Goal: Transaction & Acquisition: Purchase product/service

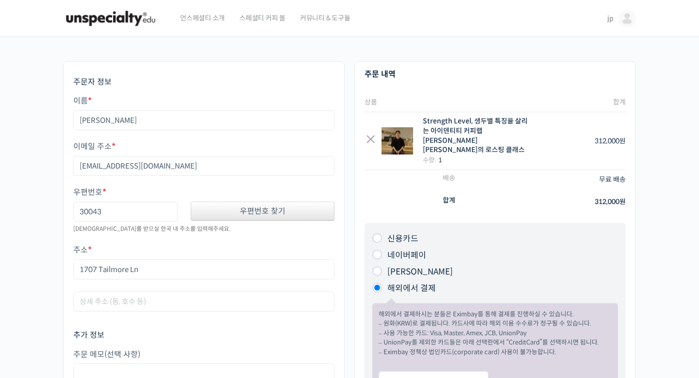
click at [146, 21] on img at bounding box center [110, 18] width 95 height 29
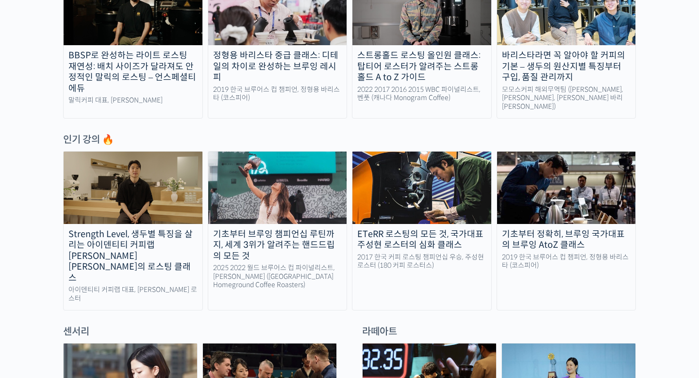
scroll to position [430, 0]
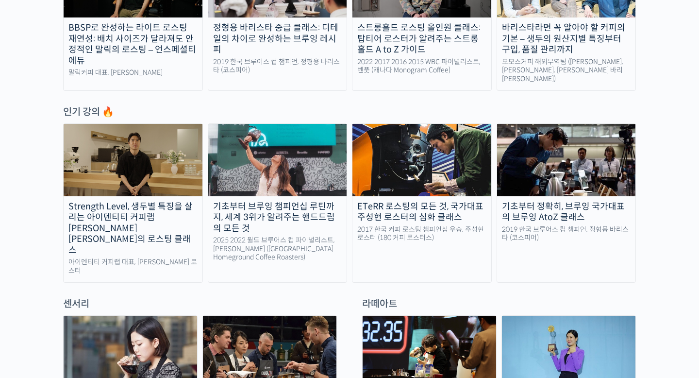
click at [294, 150] on img at bounding box center [277, 160] width 139 height 72
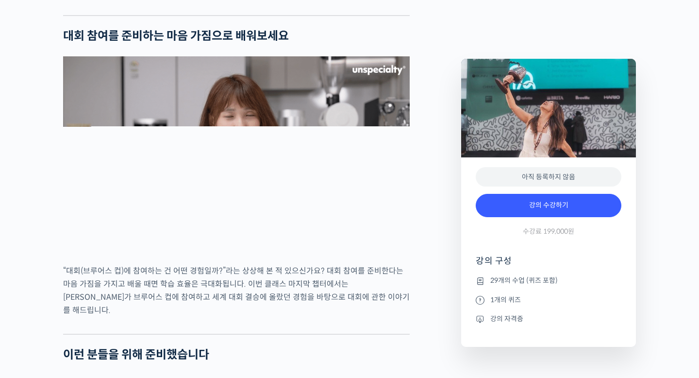
scroll to position [1958, 0]
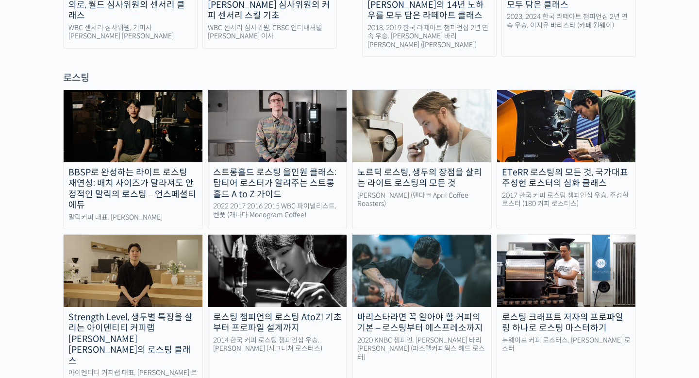
scroll to position [781, 0]
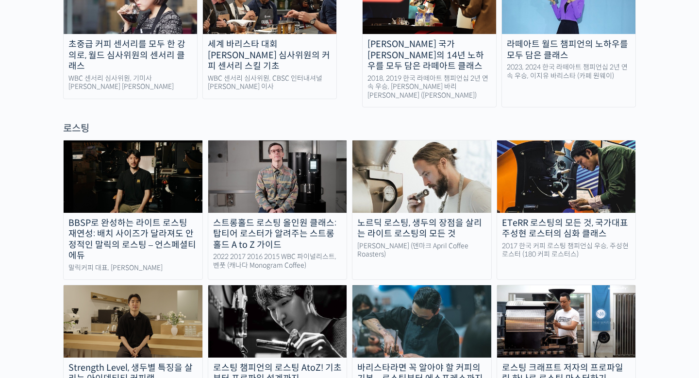
click at [158, 285] on img at bounding box center [133, 321] width 139 height 72
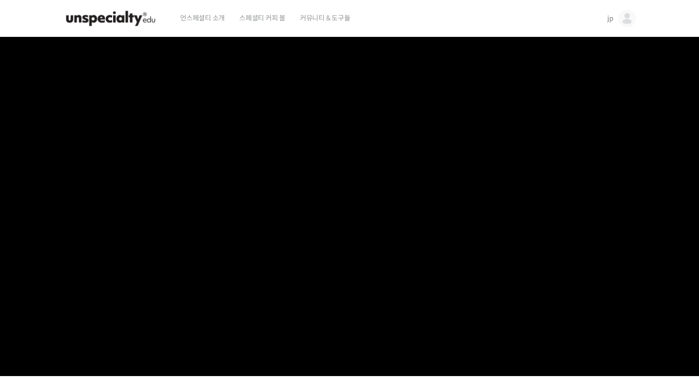
click at [623, 21] on img at bounding box center [627, 18] width 17 height 17
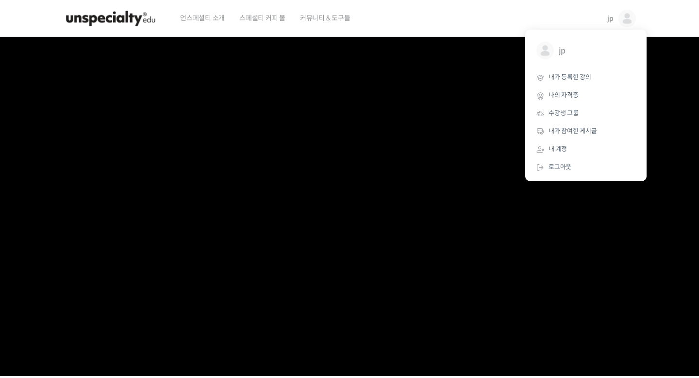
click at [134, 19] on img at bounding box center [110, 18] width 95 height 29
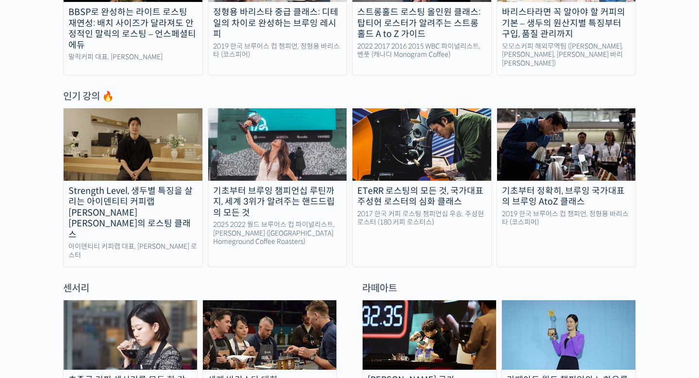
scroll to position [454, 0]
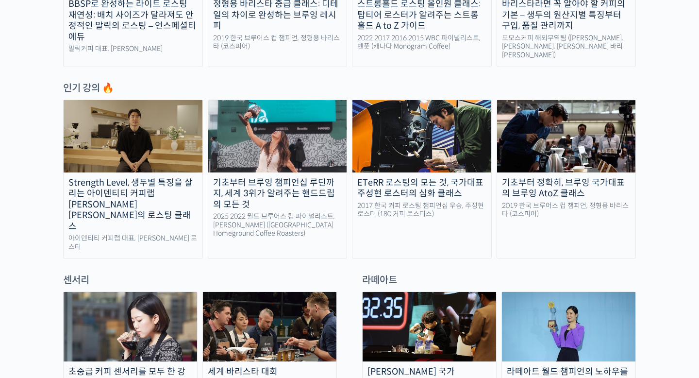
click at [153, 152] on img at bounding box center [133, 136] width 139 height 72
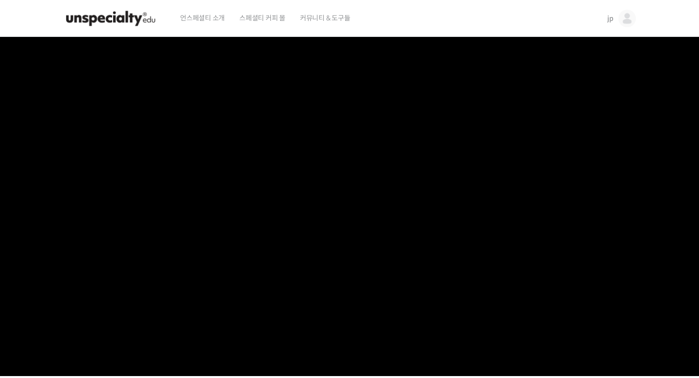
click at [629, 17] on img at bounding box center [627, 18] width 17 height 17
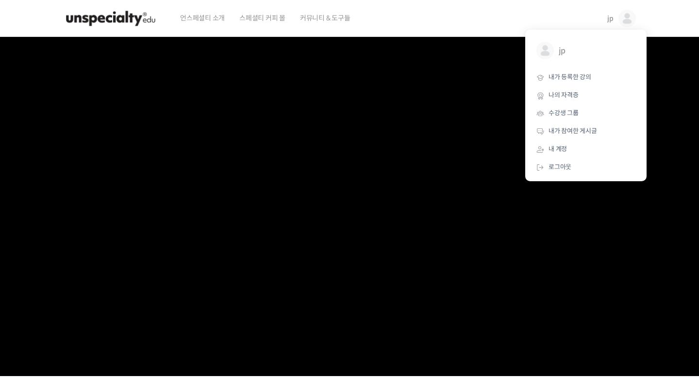
click at [487, 19] on div "언스페셜티 소개 스페셜티 커피 몰 커뮤니티 & 도구들" at bounding box center [385, 18] width 424 height 37
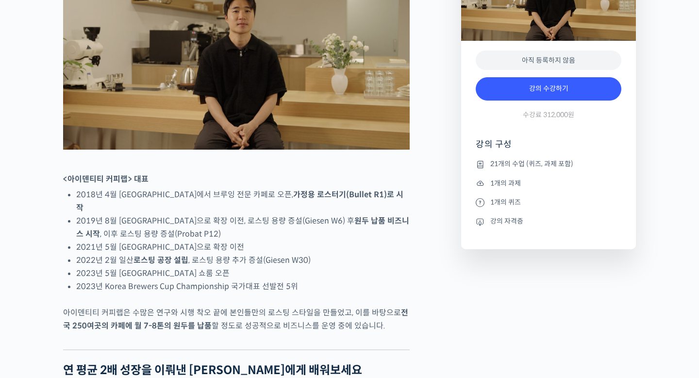
scroll to position [512, 0]
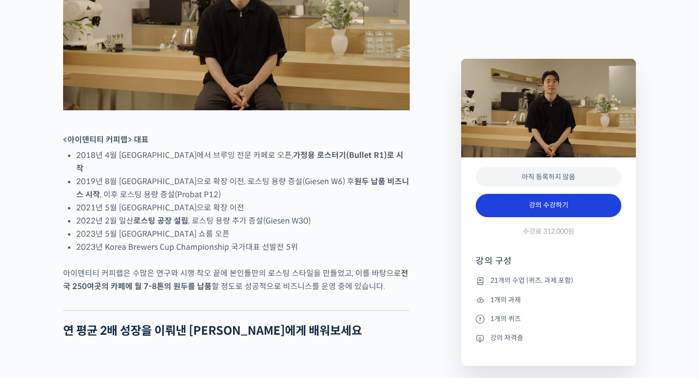
click at [504, 212] on link "강의 수강하기" at bounding box center [549, 205] width 146 height 23
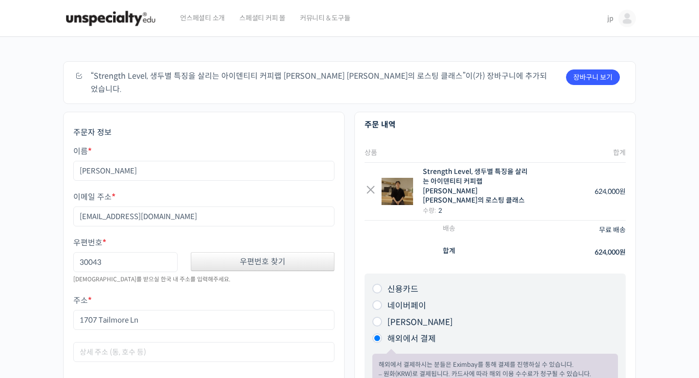
click at [444, 205] on div "수량: 2" at bounding box center [476, 210] width 106 height 10
click at [371, 185] on link "×" at bounding box center [371, 191] width 12 height 12
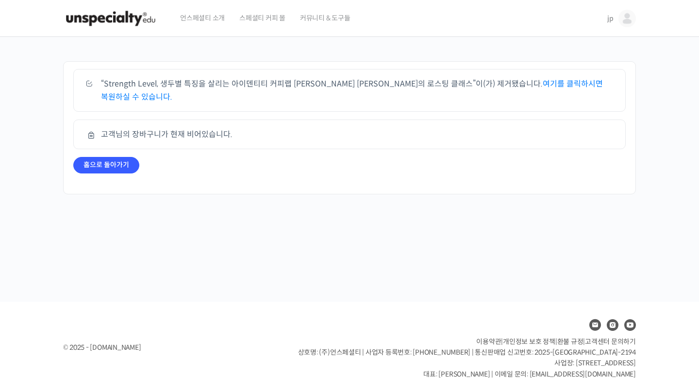
click at [138, 16] on img at bounding box center [110, 18] width 95 height 29
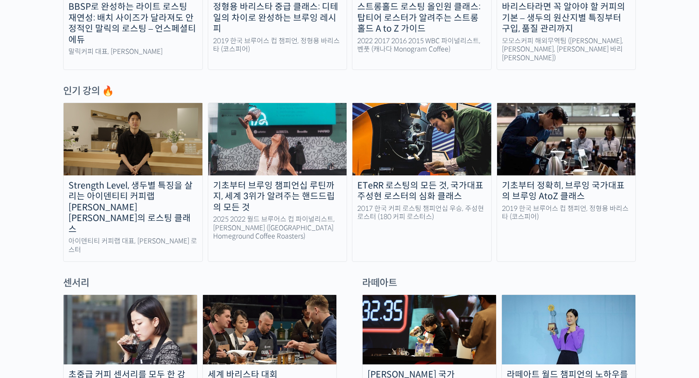
scroll to position [483, 0]
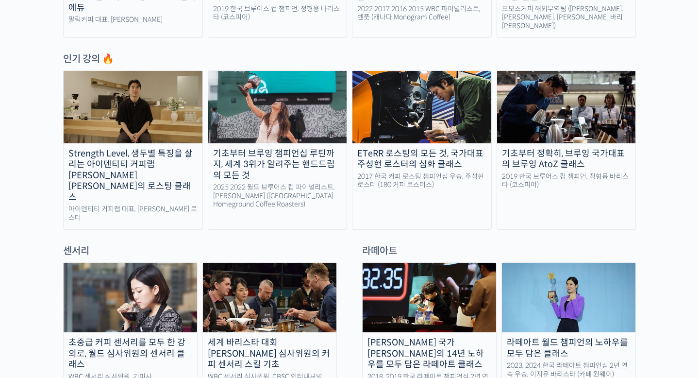
click at [165, 102] on img at bounding box center [133, 107] width 139 height 72
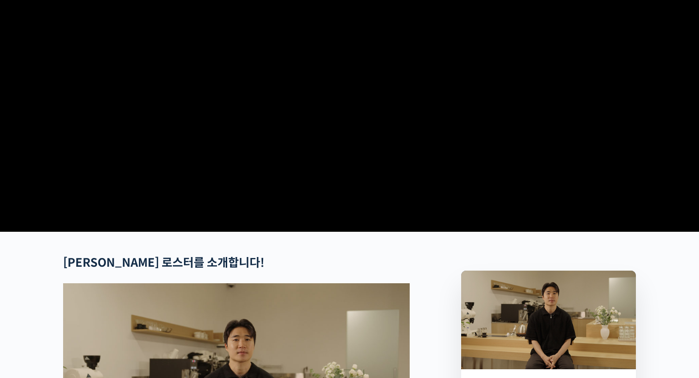
scroll to position [395, 0]
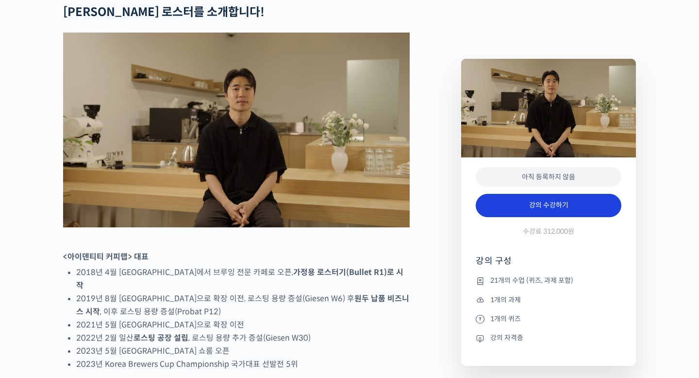
click at [507, 206] on link "강의 수강하기" at bounding box center [549, 205] width 146 height 23
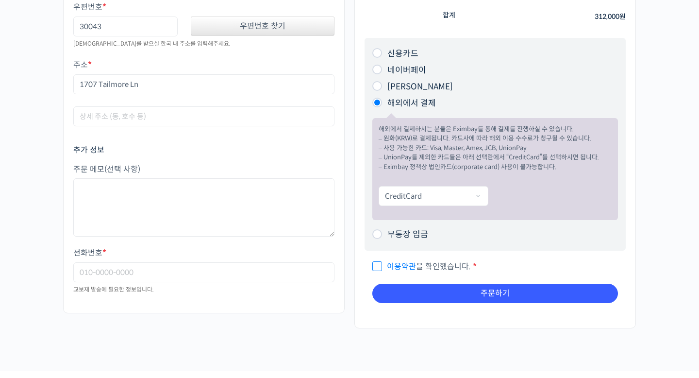
scroll to position [253, 0]
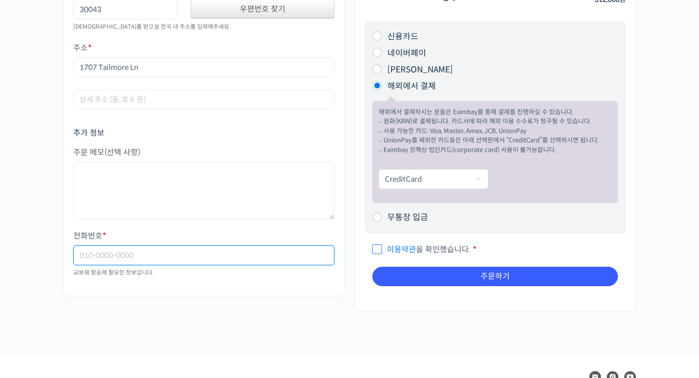
click at [270, 245] on input "전화번호 *" at bounding box center [203, 255] width 261 height 20
type input "4044031885"
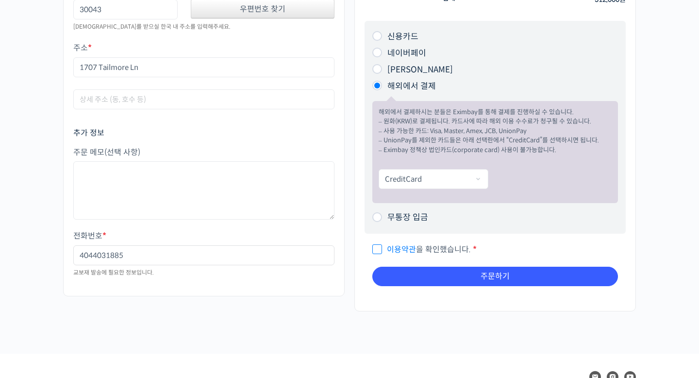
click at [271, 314] on div "주문하기 장바구니 보기 “Strength Level, 생두별 특징을 살리는 아이덴티티 커피랩 [PERSON_NAME] [PERSON_NAME]…" at bounding box center [349, 68] width 583 height 569
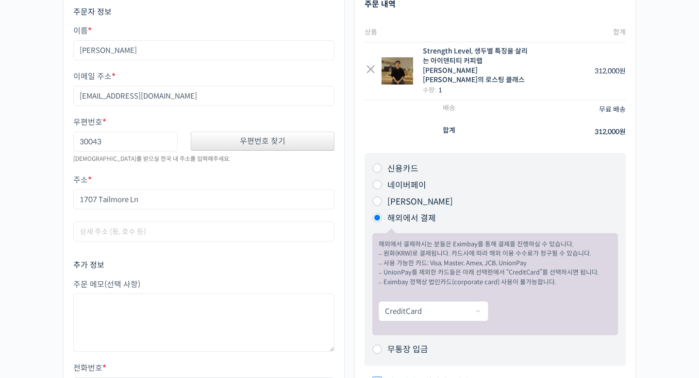
scroll to position [182, 0]
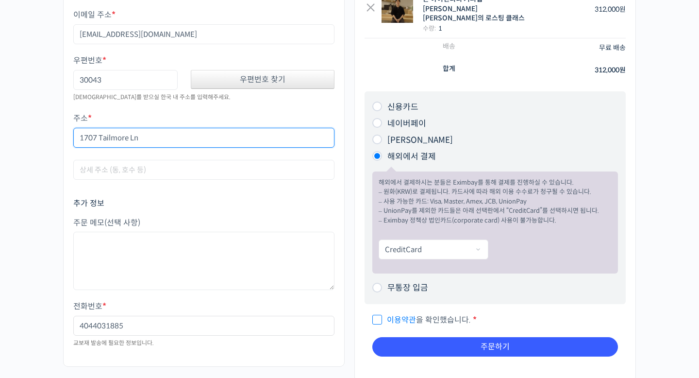
click at [247, 128] on input "1707 Tailmore Ln" at bounding box center [203, 138] width 261 height 20
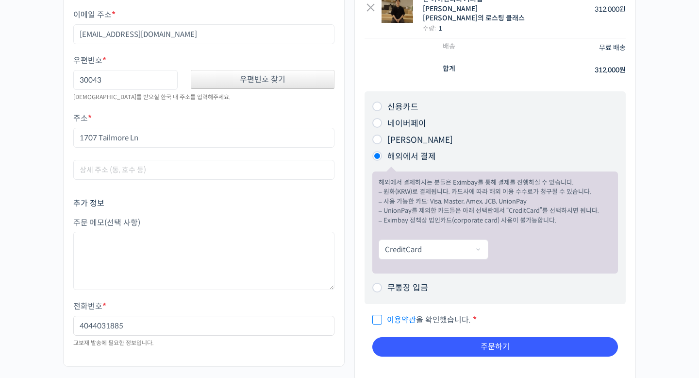
click at [263, 72] on div "우편번호 찾기" at bounding box center [263, 79] width 144 height 19
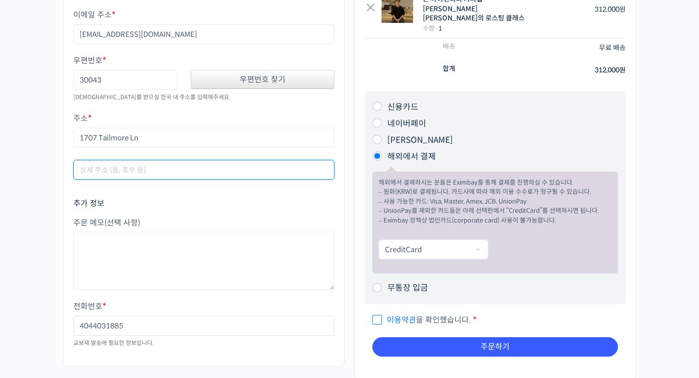
click at [190, 160] on input "아파트, 상품군, 개수 등 (선택 사항)" at bounding box center [203, 170] width 261 height 20
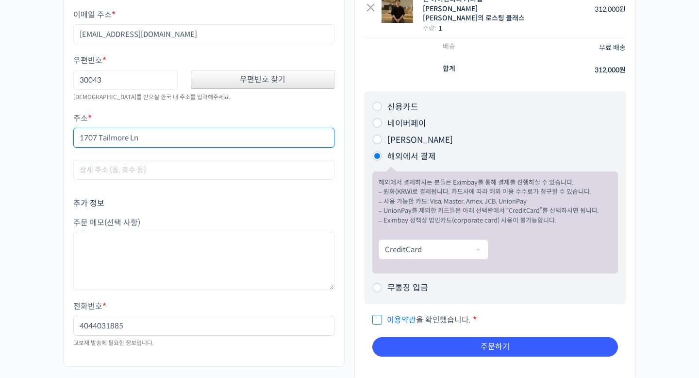
click at [193, 128] on input "1707 Tailmore Ln" at bounding box center [203, 138] width 261 height 20
type input "1707 Tailmore Ln Lawrenceville GA"
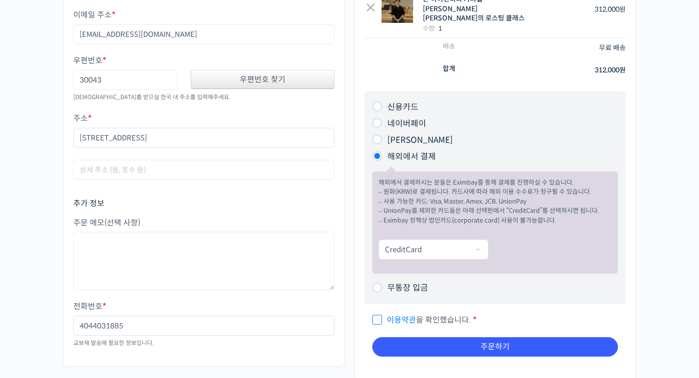
click at [349, 127] on div "주문자 정보 이름 * 박종환 이메일 주소 * jppak86@gmail.com 우편번호 * 30043 우편번호 찾기 교보재를 받으실 한국 내 주…" at bounding box center [203, 153] width 291 height 447
click at [82, 316] on input "4044031885" at bounding box center [203, 326] width 261 height 20
click at [79, 316] on input "4044031885" at bounding box center [203, 326] width 261 height 20
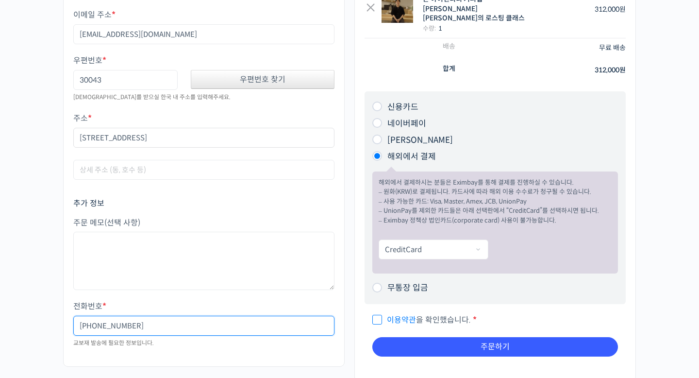
type input "+14044031885"
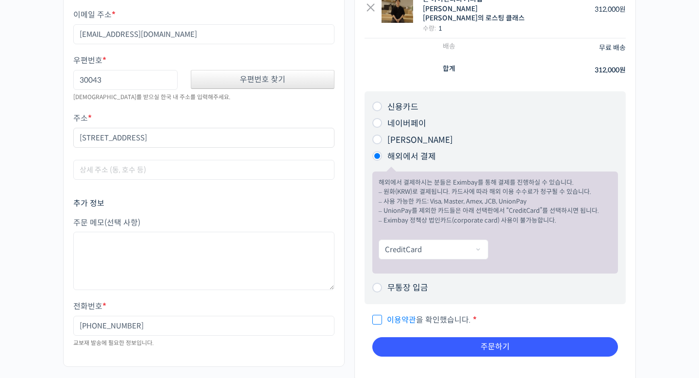
click at [200, 289] on div "주문 메모 (선택 사항) 전화번호 * +14044031885 교보재 발송에 필요한 정보입니다." at bounding box center [203, 283] width 261 height 133
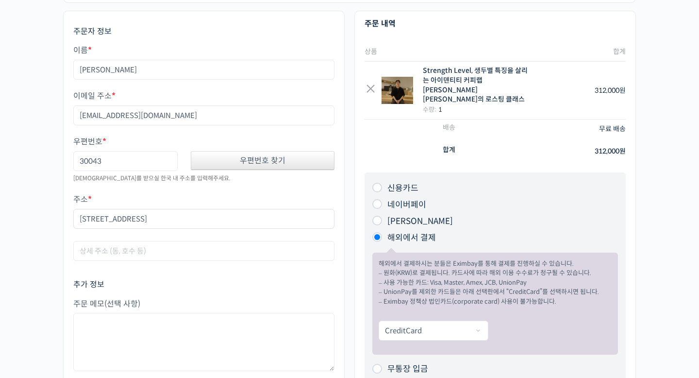
scroll to position [278, 0]
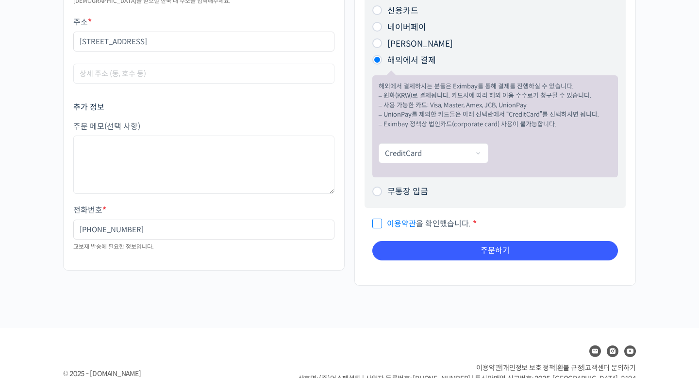
click at [379, 219] on span "이용약관 을 확인했습니다." at bounding box center [422, 224] width 99 height 10
click at [379, 216] on input "이용약관 을 확인했습니다. *" at bounding box center [376, 219] width 6 height 6
checkbox input "true"
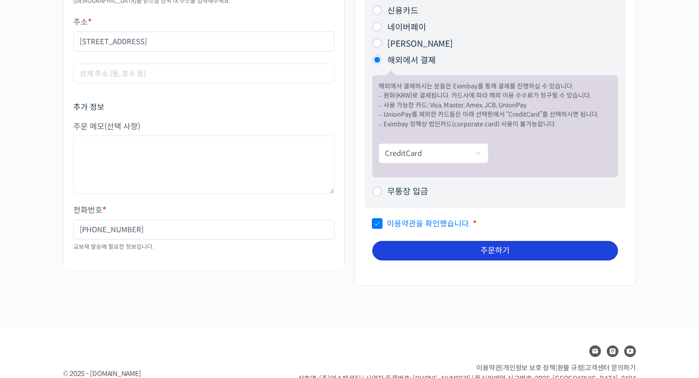
click at [410, 241] on button "주문하기" at bounding box center [496, 250] width 246 height 19
